Goal: Information Seeking & Learning: Learn about a topic

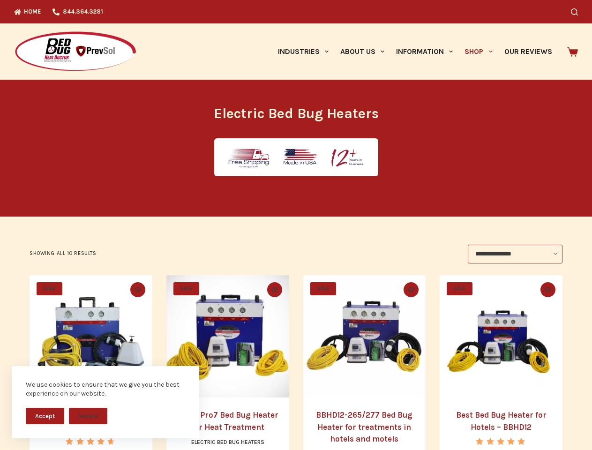
click at [45, 416] on button "Accept" at bounding box center [45, 416] width 38 height 16
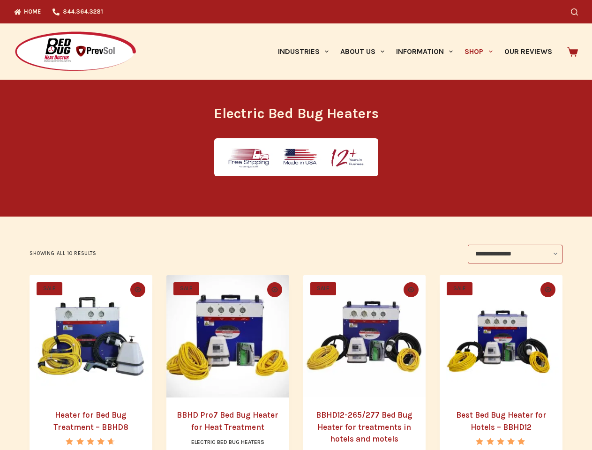
click at [88, 416] on button "Decline" at bounding box center [88, 423] width 38 height 16
click at [578, 12] on icon "Search" at bounding box center [574, 11] width 7 height 7
click at [307, 52] on link "Industries" at bounding box center [303, 51] width 62 height 56
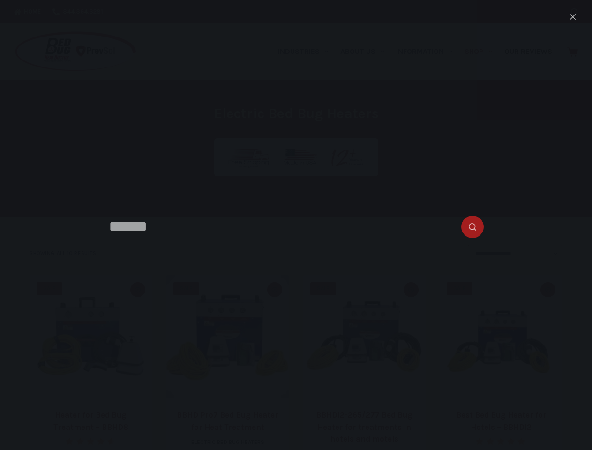
click at [366, 52] on link "About Us" at bounding box center [362, 51] width 56 height 56
click at [429, 52] on link "Information" at bounding box center [425, 51] width 68 height 56
click at [482, 52] on link "Shop" at bounding box center [478, 51] width 39 height 56
click at [136, 290] on icon "Quick view toggle" at bounding box center [138, 289] width 7 height 5
click at [275, 290] on icon "Quick view toggle" at bounding box center [274, 289] width 7 height 5
